Goal: Navigation & Orientation: Find specific page/section

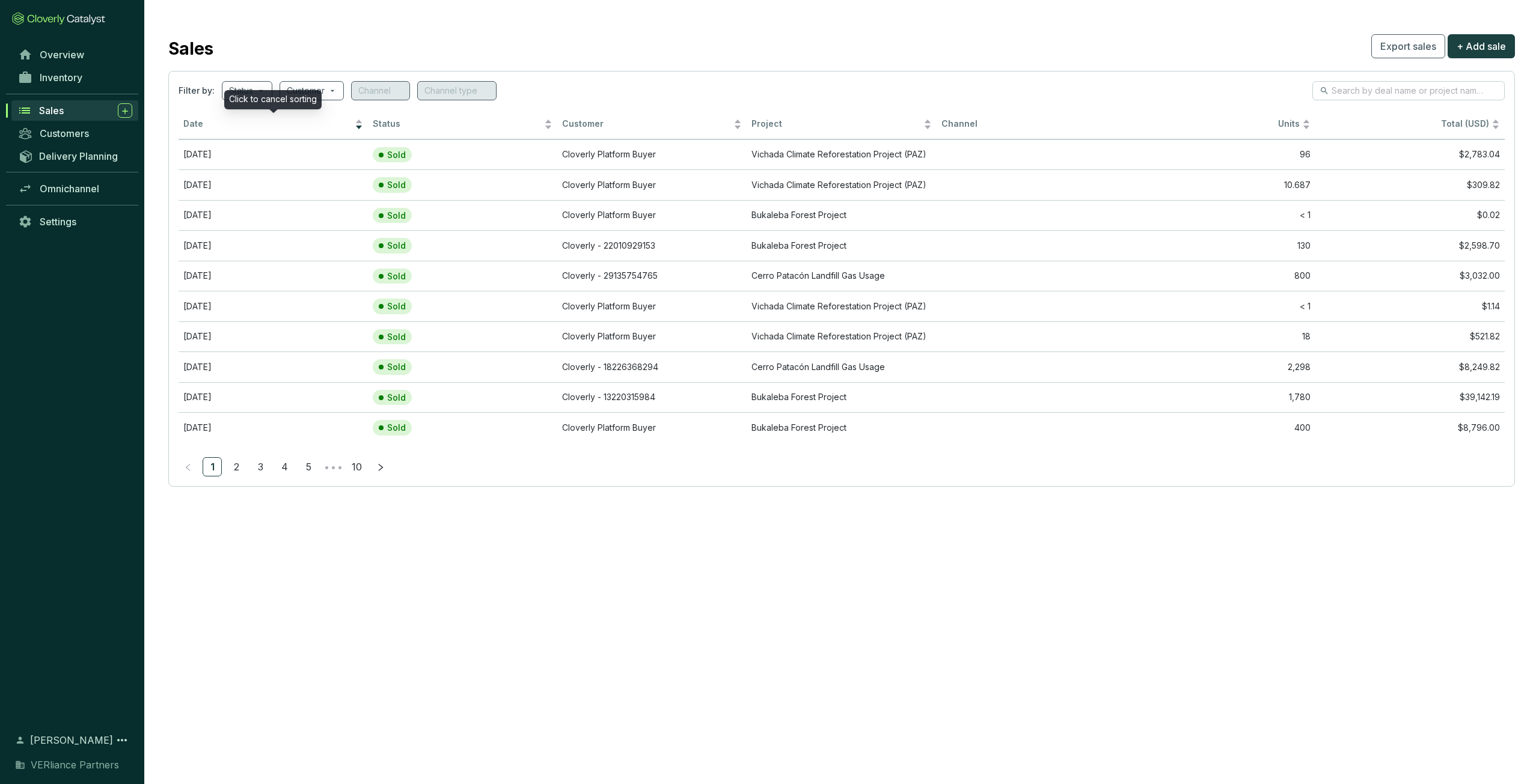
click at [225, 126] on span "Date" at bounding box center [268, 124] width 169 height 11
click at [260, 117] on div "Date" at bounding box center [273, 124] width 179 height 15
click at [73, 130] on span "Customers" at bounding box center [64, 134] width 49 height 12
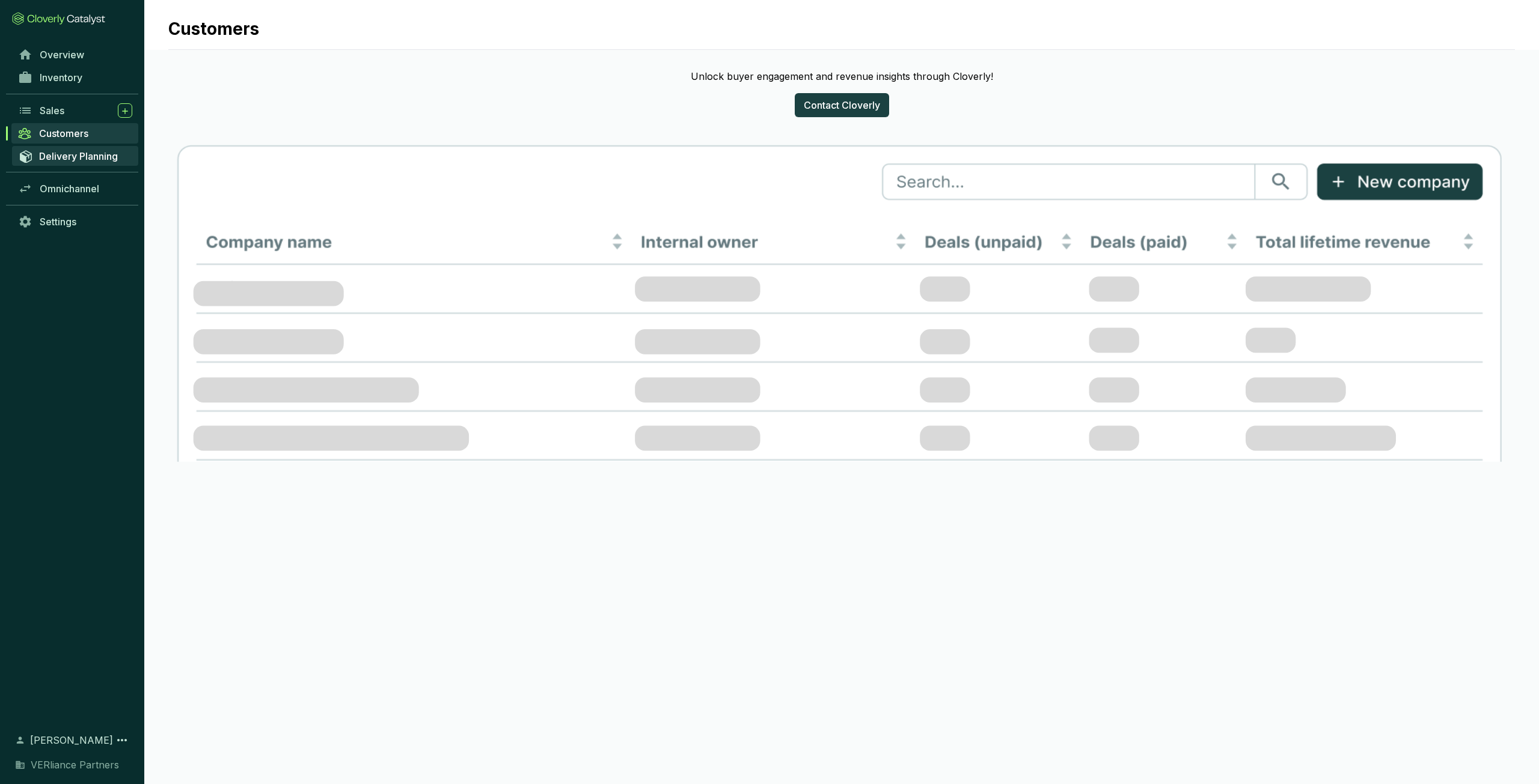
click at [85, 157] on span "Delivery Planning" at bounding box center [78, 156] width 78 height 12
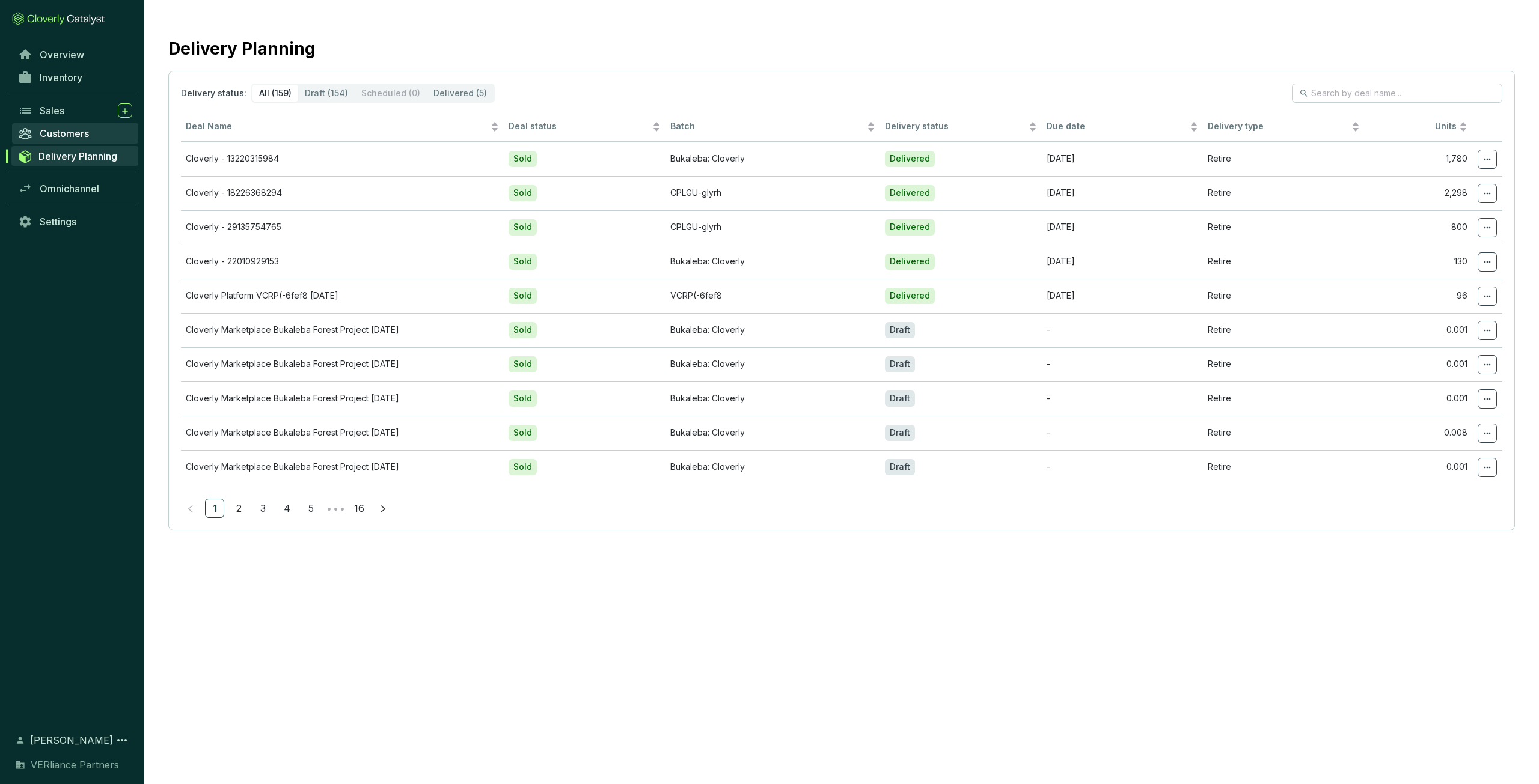
click at [78, 136] on span "Customers" at bounding box center [64, 134] width 49 height 12
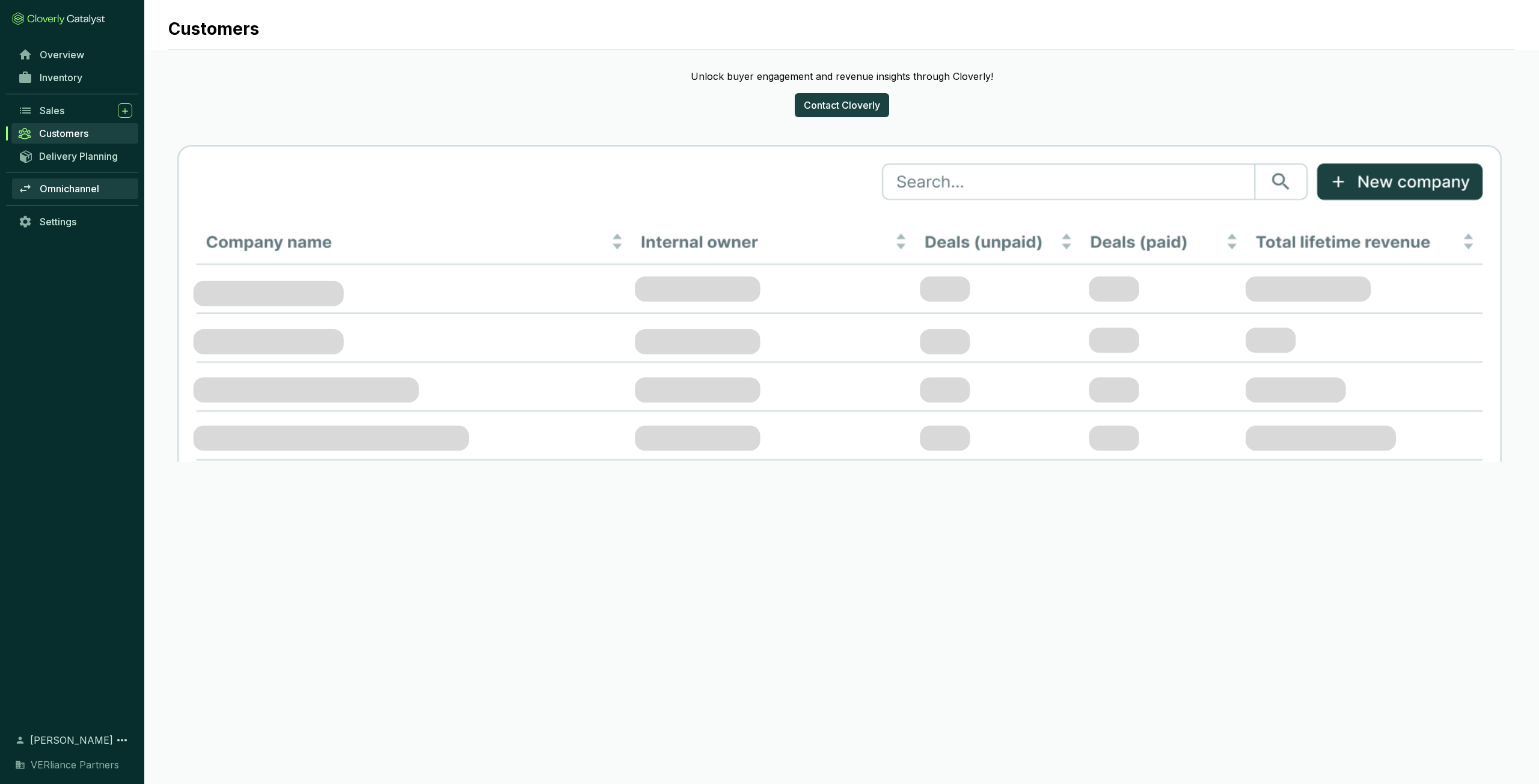
click at [83, 189] on span "Omnichannel" at bounding box center [70, 189] width 60 height 12
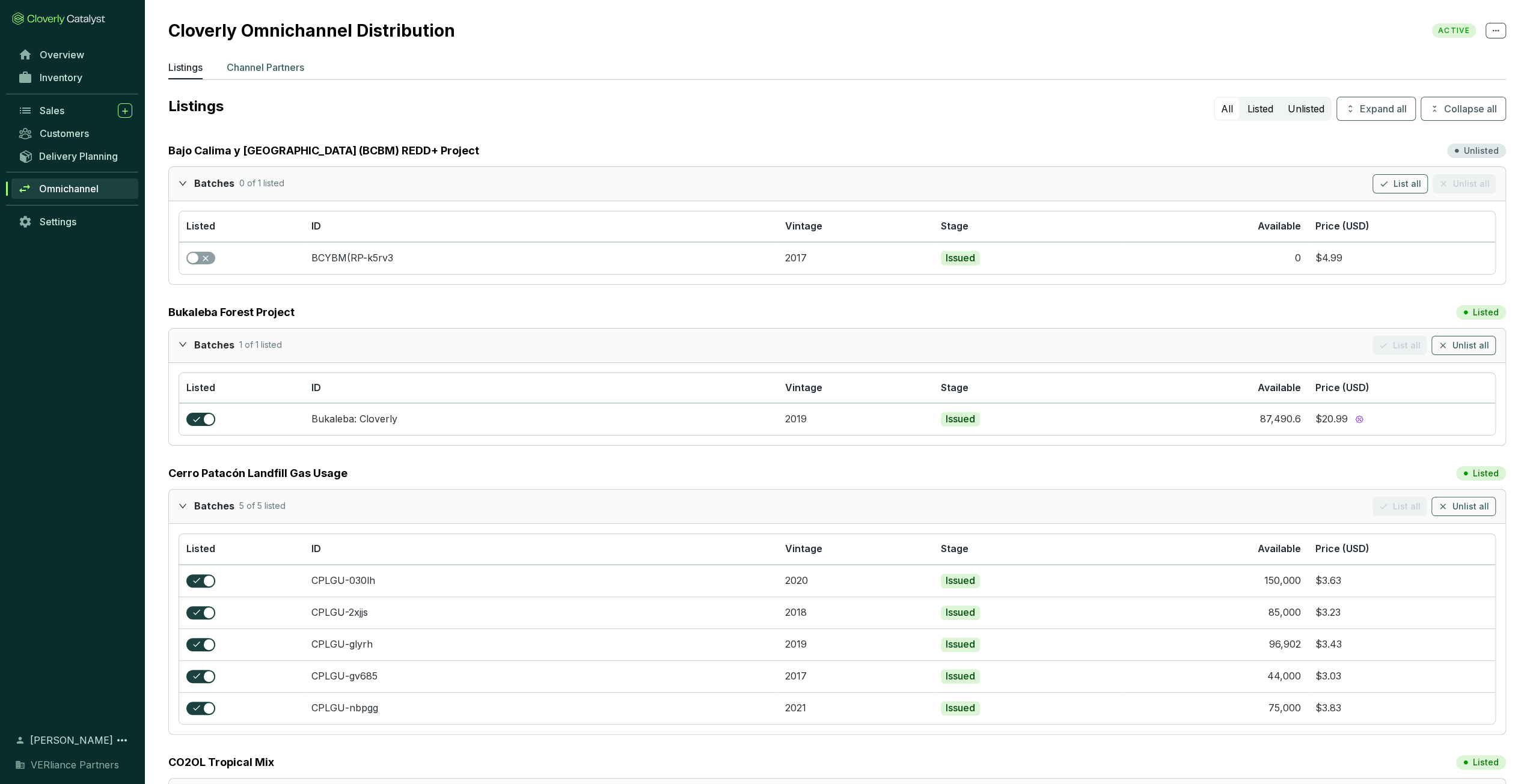
click at [274, 69] on p "Channel Partners" at bounding box center [265, 67] width 78 height 15
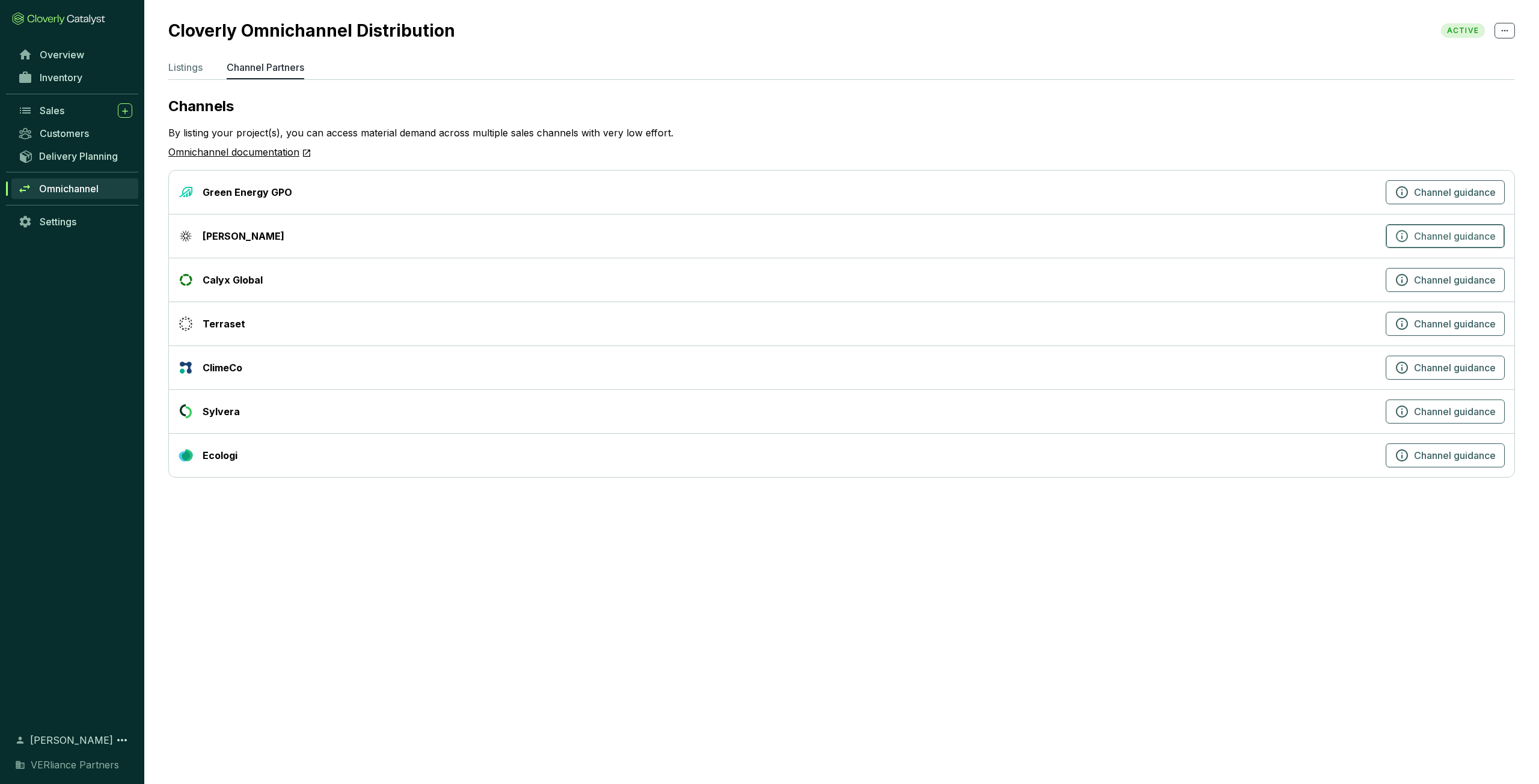
click at [1425, 234] on span "Channel guidance" at bounding box center [1455, 237] width 82 height 15
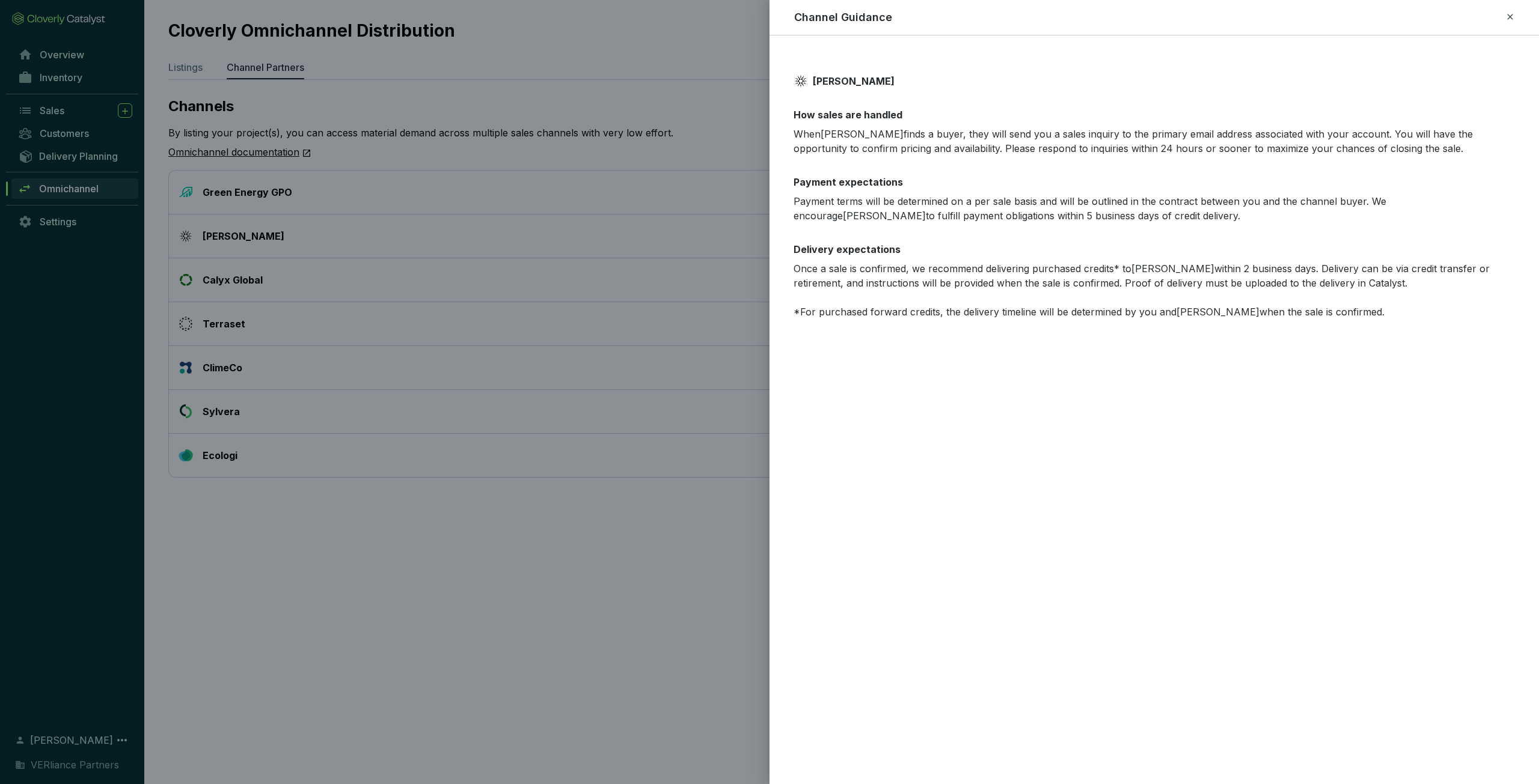
click at [667, 248] on div at bounding box center [769, 392] width 1539 height 784
click at [1512, 19] on icon at bounding box center [1510, 17] width 9 height 15
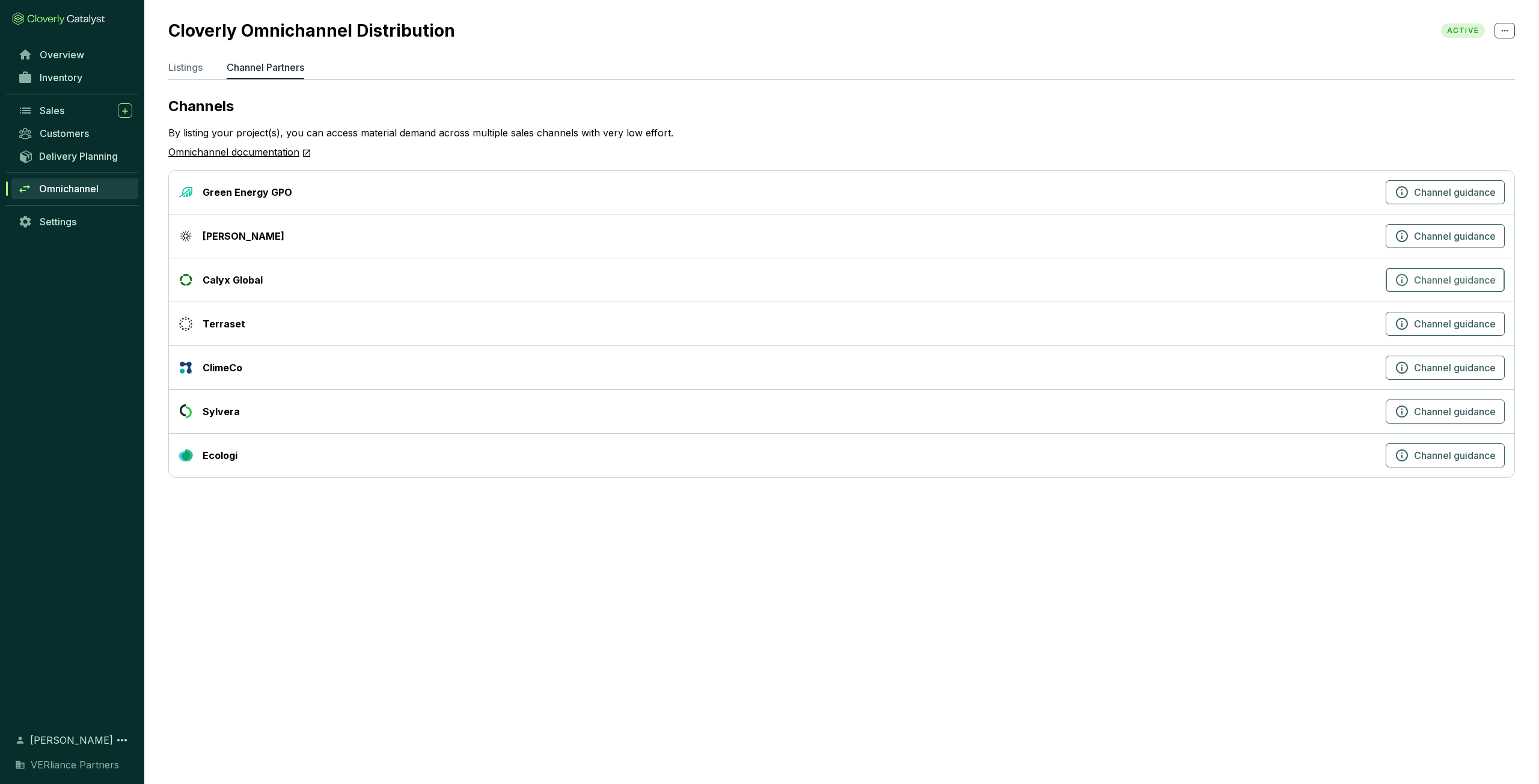
click at [1447, 282] on span "Channel guidance" at bounding box center [1455, 280] width 82 height 15
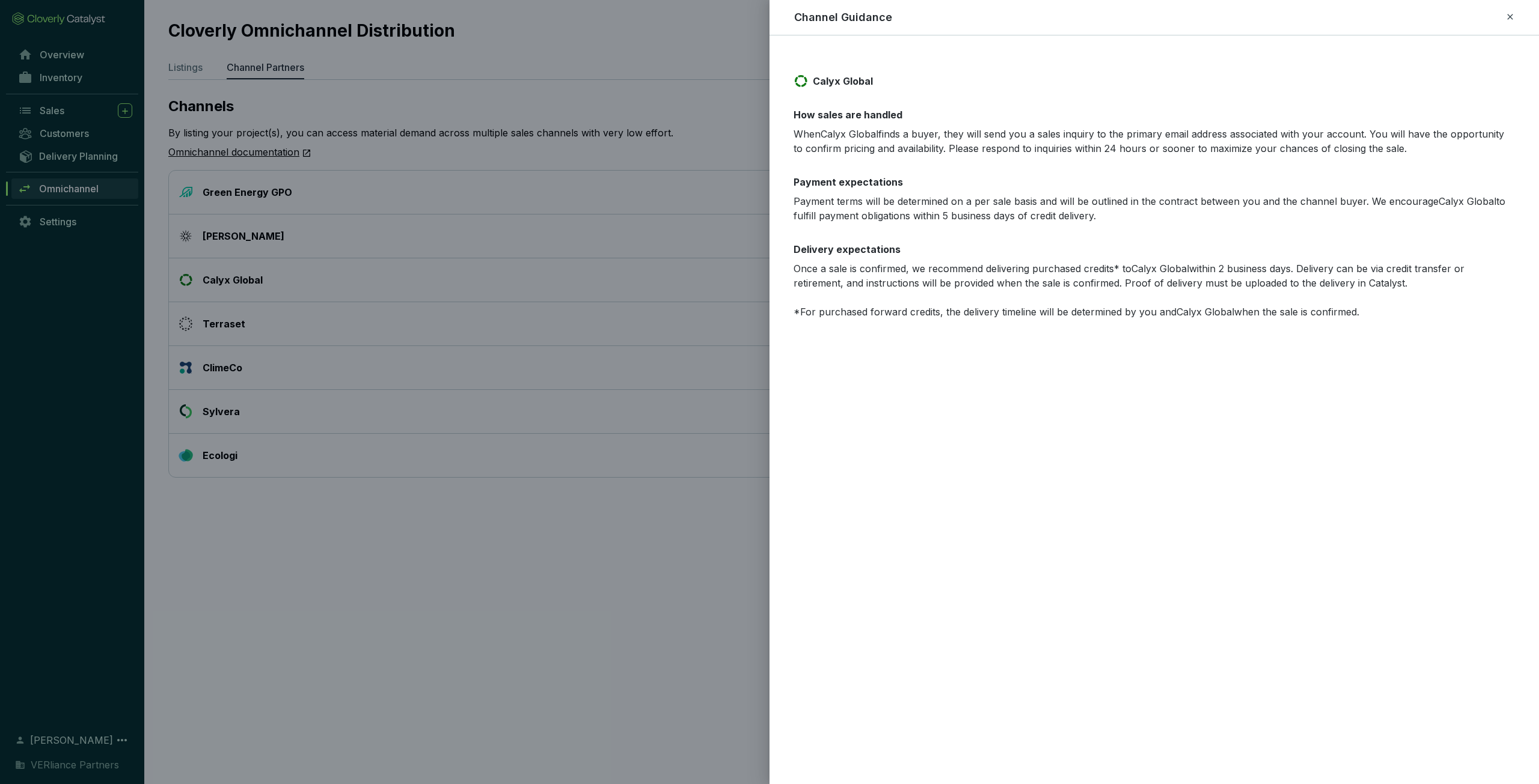
click at [1512, 17] on icon at bounding box center [1510, 17] width 9 height 15
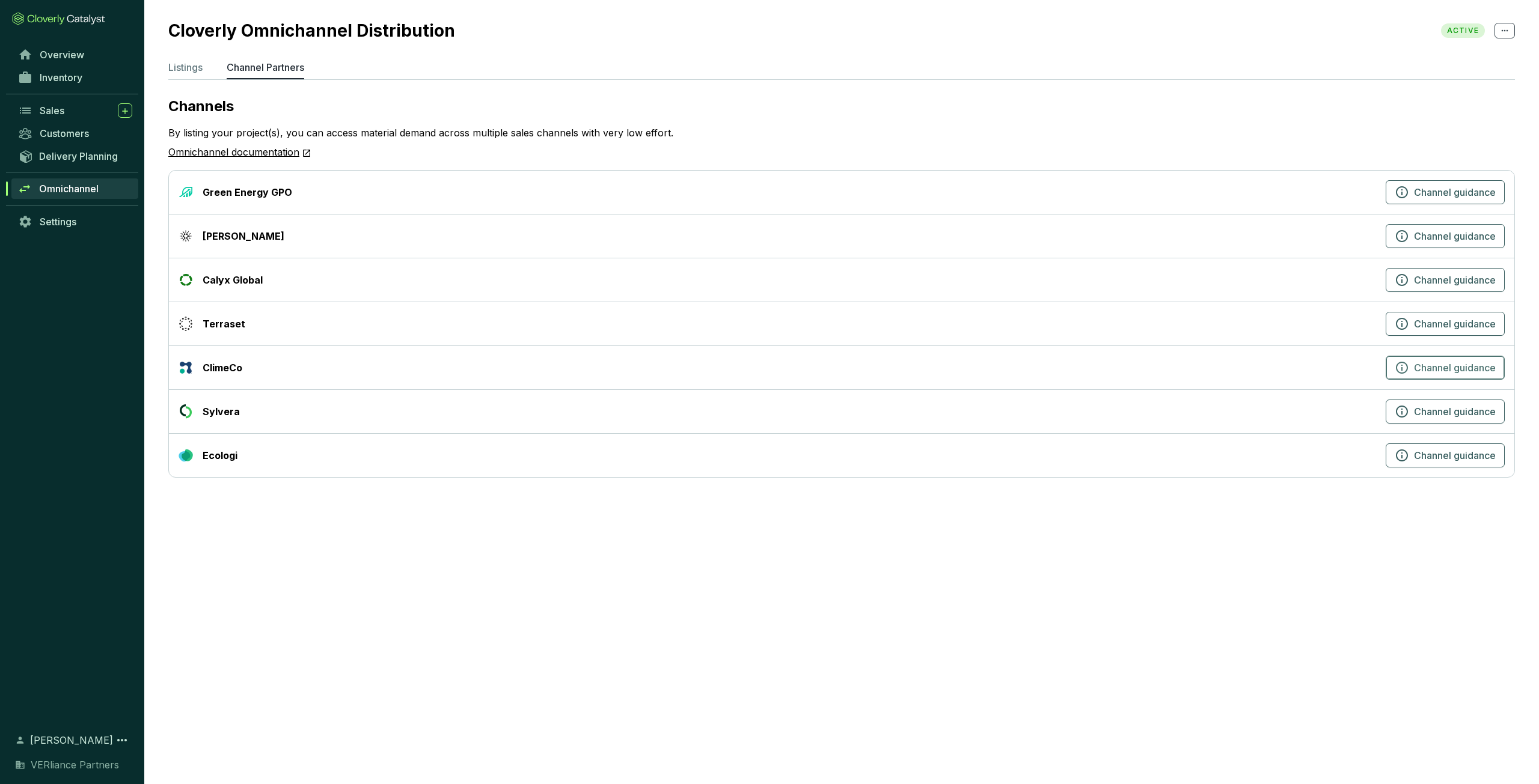
click at [1465, 356] on button "Channel guidance" at bounding box center [1445, 367] width 119 height 24
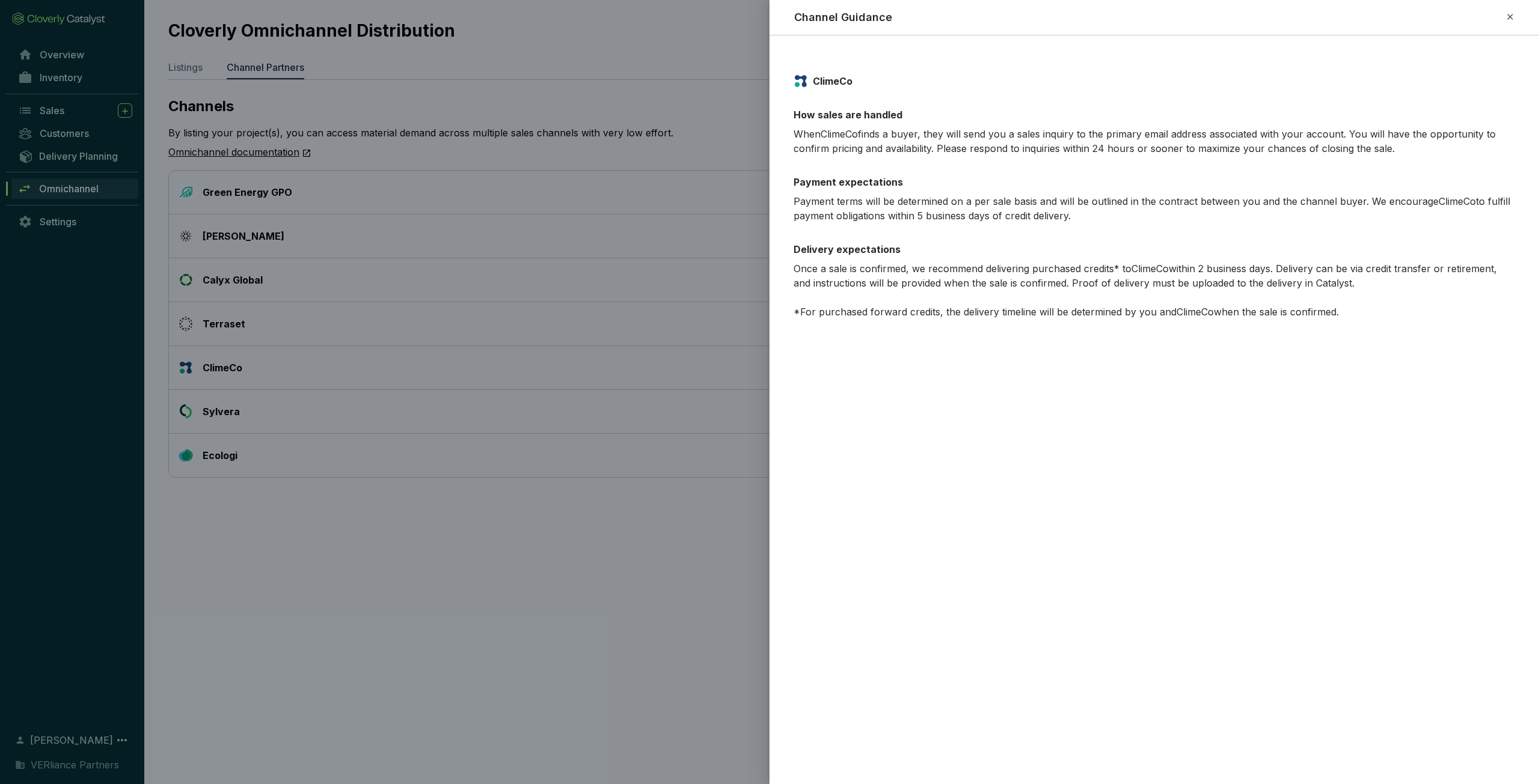
click at [1508, 17] on icon at bounding box center [1510, 17] width 9 height 15
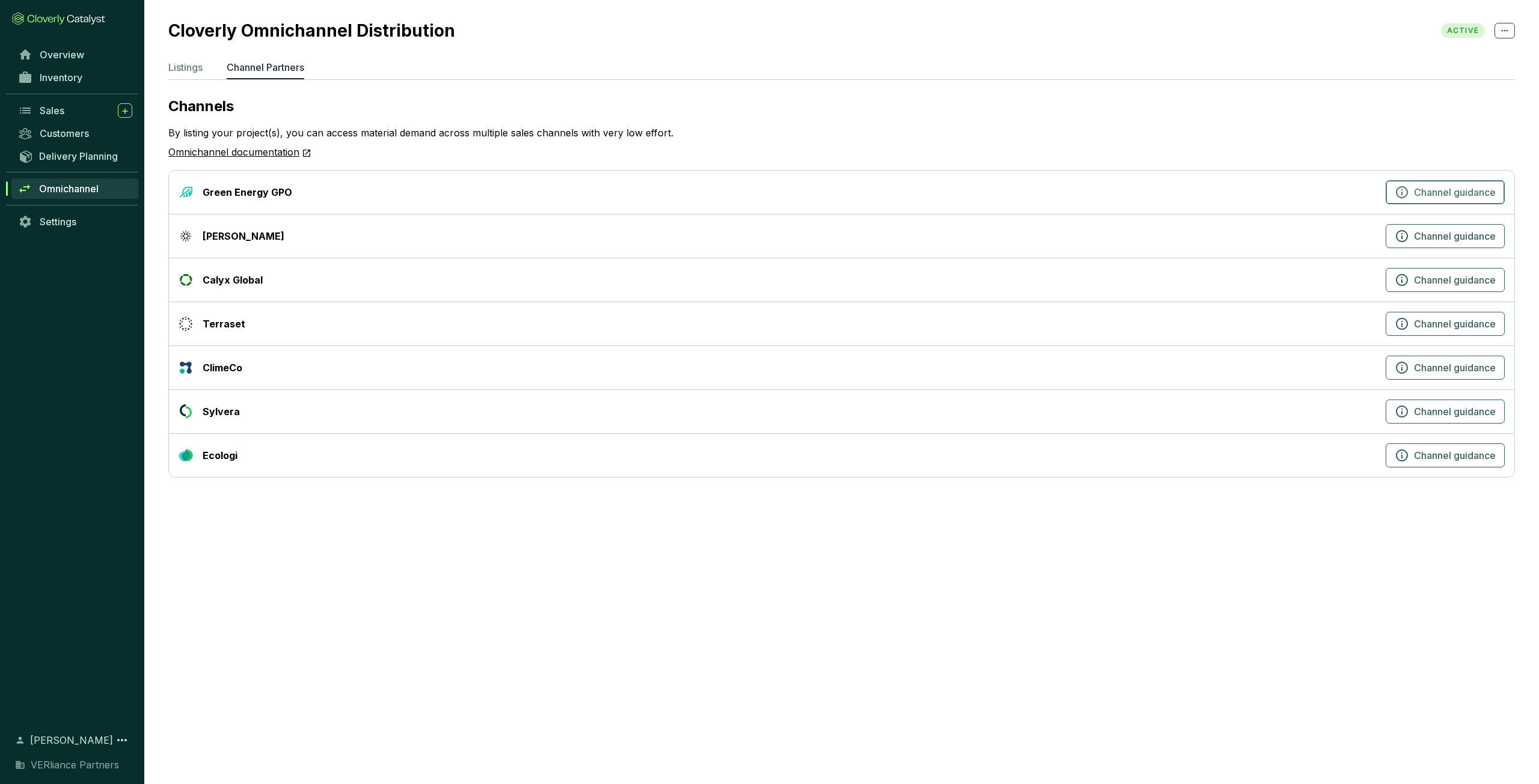
click at [1425, 187] on span "Channel guidance" at bounding box center [1455, 193] width 82 height 15
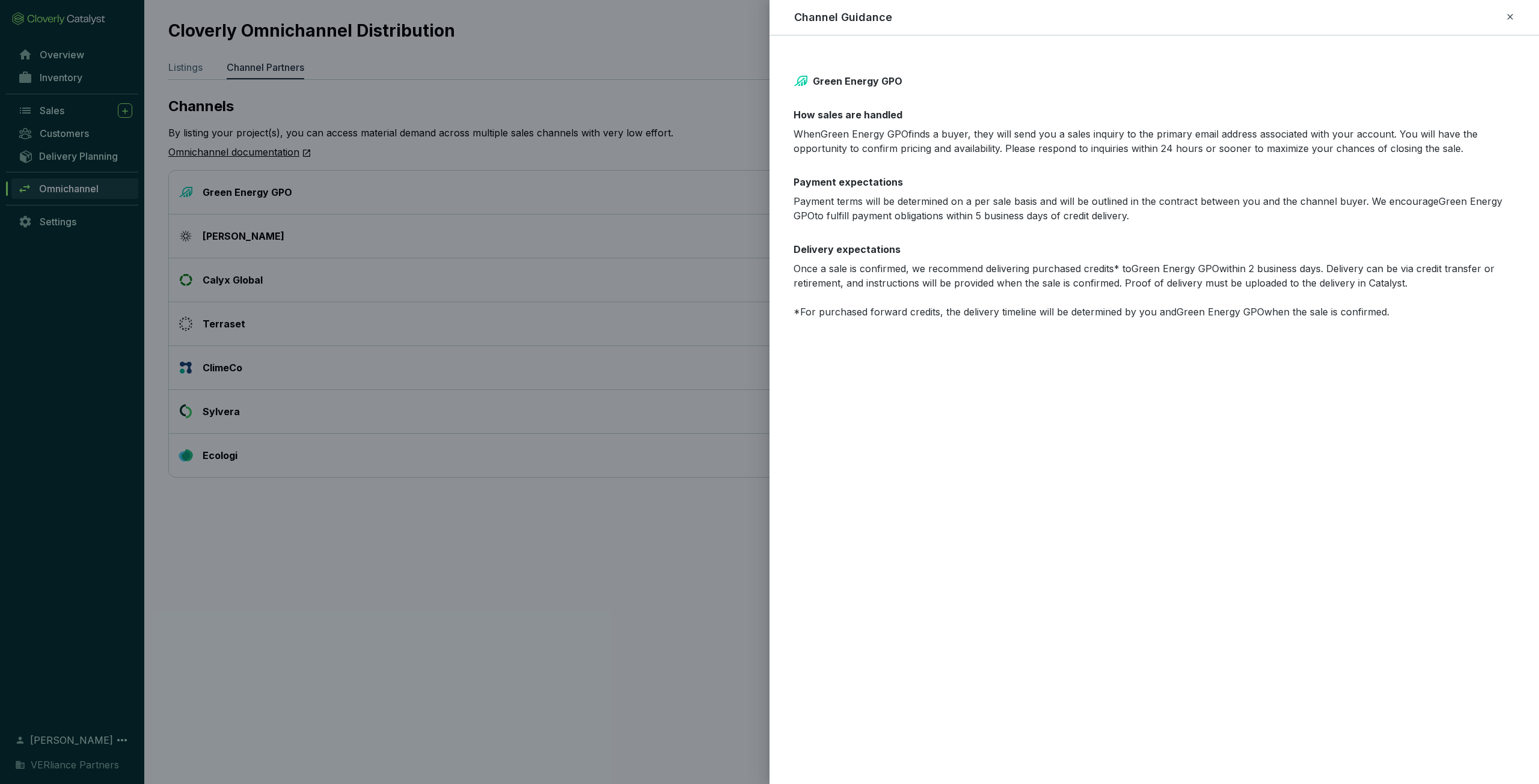
click at [1508, 16] on icon at bounding box center [1510, 17] width 9 height 15
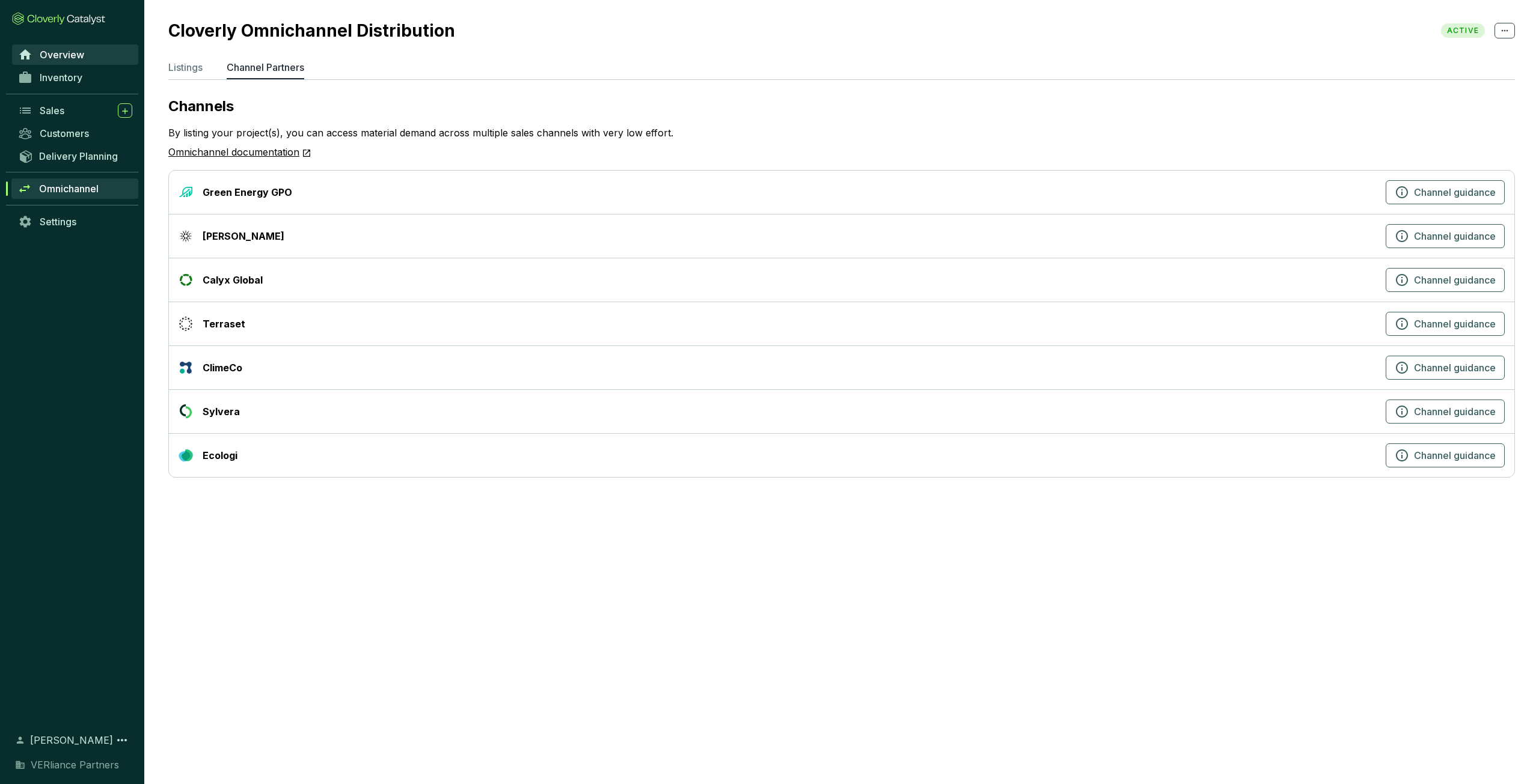
click at [67, 53] on span "Overview" at bounding box center [62, 54] width 45 height 12
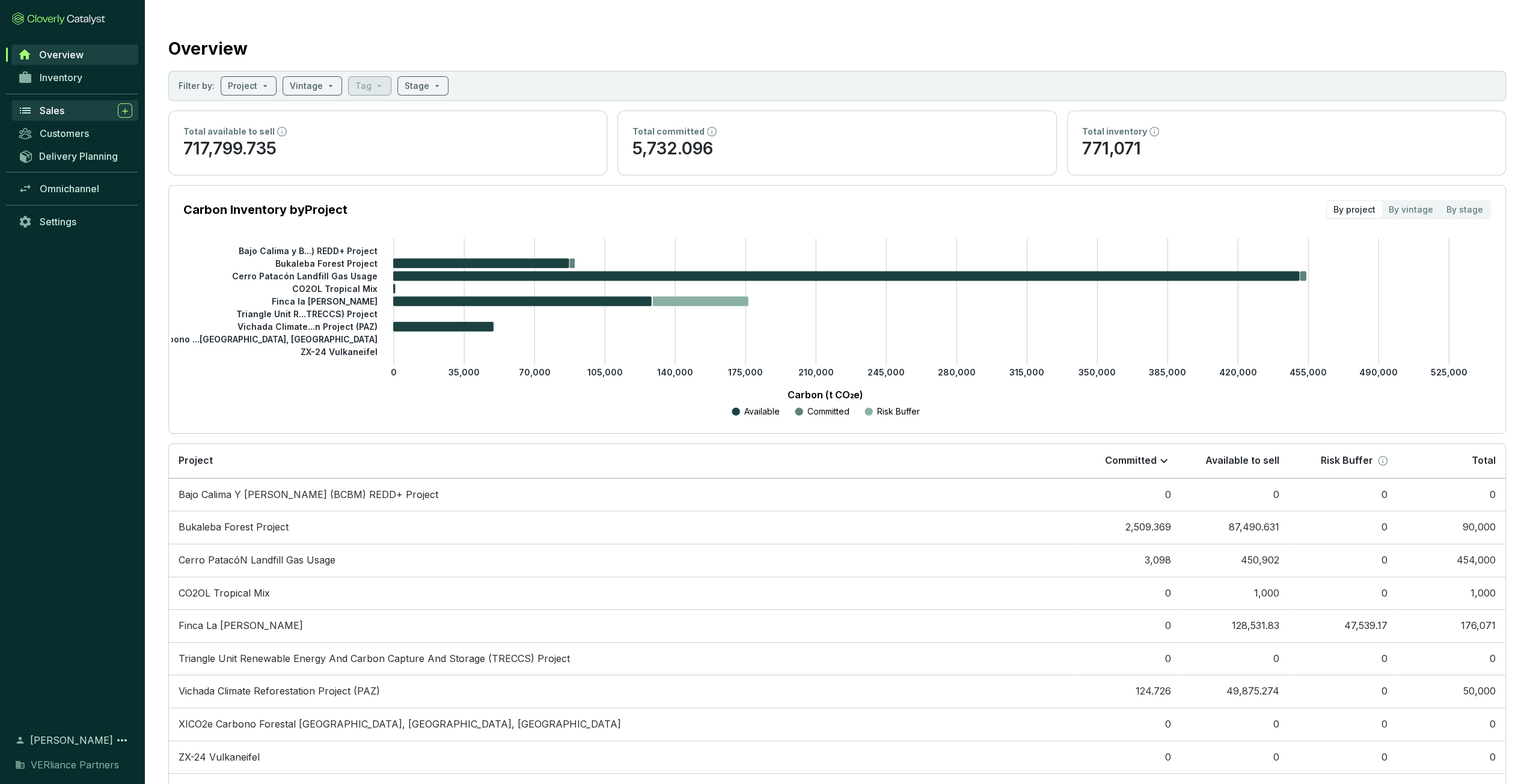
click at [80, 111] on div "Sales" at bounding box center [86, 111] width 92 height 15
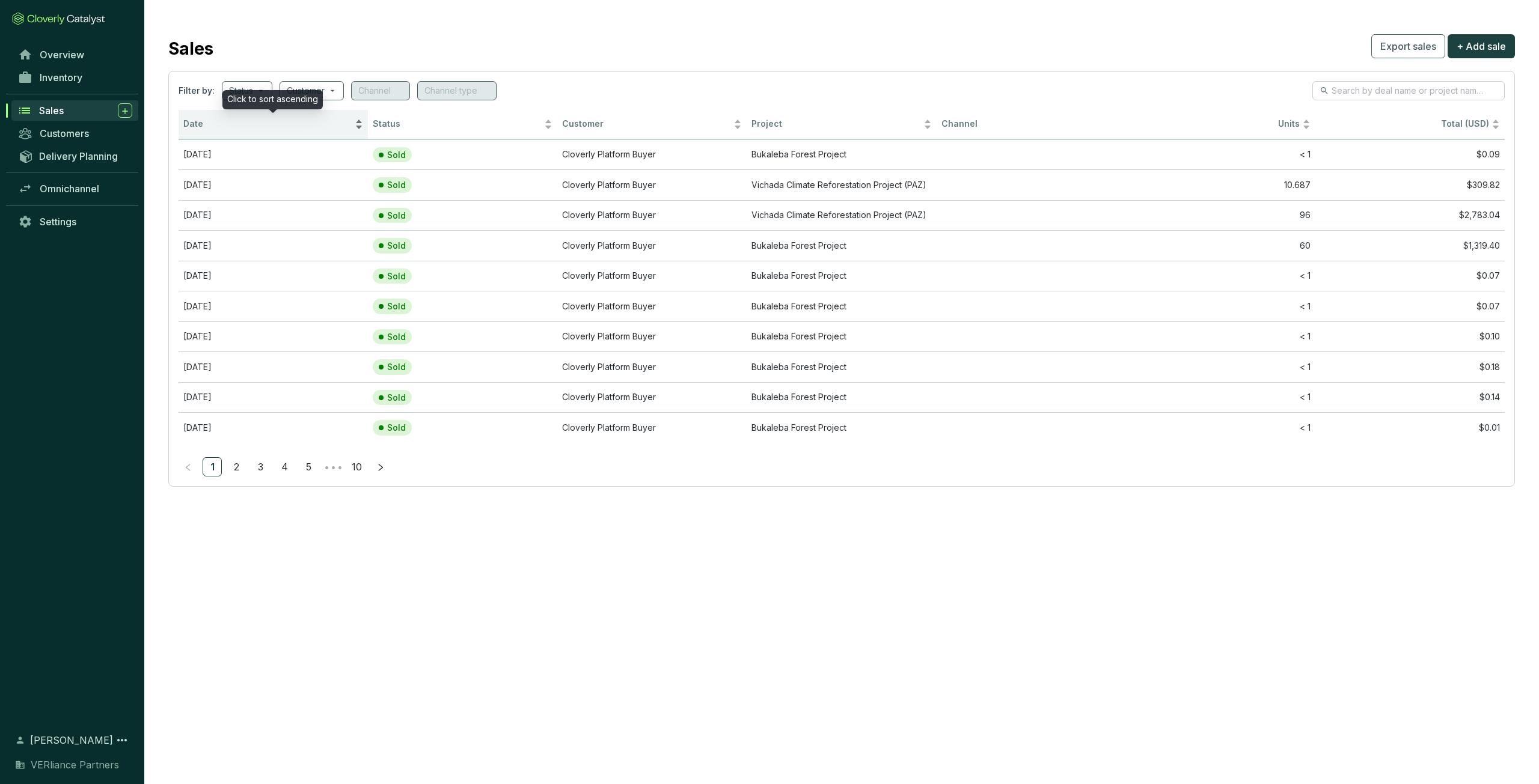
click at [214, 125] on span "Date" at bounding box center [268, 124] width 169 height 11
click at [221, 125] on span "Date" at bounding box center [268, 124] width 169 height 11
